Goal: Information Seeking & Learning: Learn about a topic

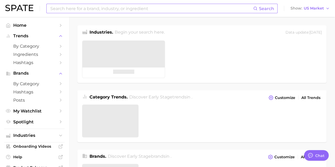
click at [124, 10] on input at bounding box center [152, 8] width 204 height 9
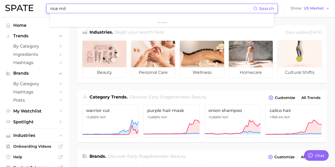
type input "rice milk"
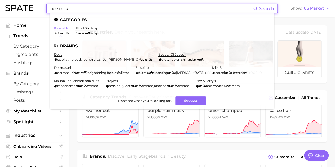
type textarea "x"
type input "rice milk"
click at [64, 27] on link "rice milk" at bounding box center [61, 28] width 14 height 4
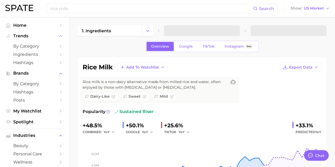
type textarea "x"
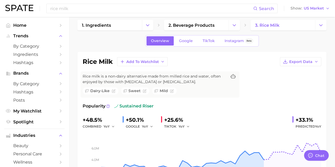
scroll to position [3, 0]
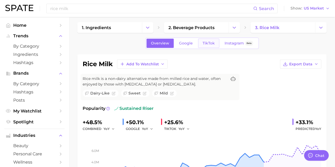
click at [203, 44] on span "TikTok" at bounding box center [209, 43] width 12 height 5
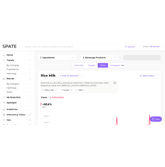
scroll to position [59, 0]
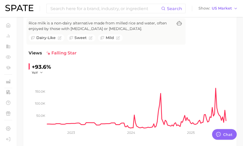
type textarea "x"
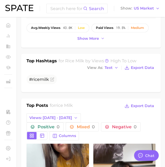
scroll to position [193, 0]
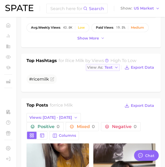
click at [113, 68] on button "View As Text" at bounding box center [103, 67] width 34 height 7
click at [114, 85] on button "Table" at bounding box center [115, 86] width 58 height 10
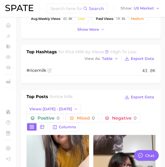
scroll to position [0, 0]
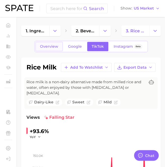
click at [48, 47] on span "Overview" at bounding box center [49, 46] width 18 height 5
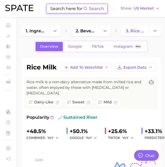
click at [69, 9] on input at bounding box center [66, 8] width 33 height 9
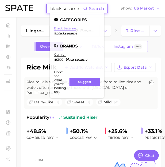
type input "black sesame"
click at [67, 28] on link "black sesame" at bounding box center [65, 28] width 22 height 4
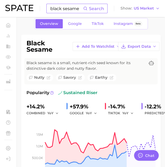
scroll to position [18, 0]
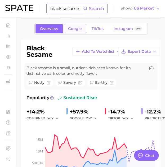
click at [81, 29] on span "Google" at bounding box center [75, 28] width 14 height 5
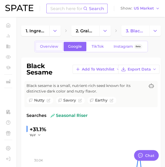
click at [43, 47] on span "Overview" at bounding box center [49, 46] width 18 height 5
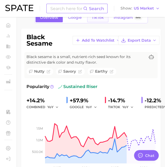
scroll to position [25, 0]
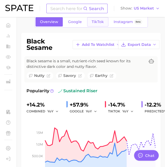
click at [96, 26] on link "TikTok" at bounding box center [97, 21] width 21 height 9
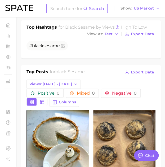
scroll to position [187, 0]
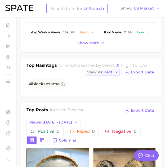
click at [104, 70] on div "View As Text" at bounding box center [99, 71] width 25 height 3
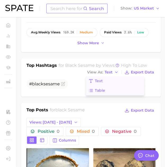
click at [116, 89] on button "Table" at bounding box center [115, 91] width 58 height 10
